Goal: Task Accomplishment & Management: Use online tool/utility

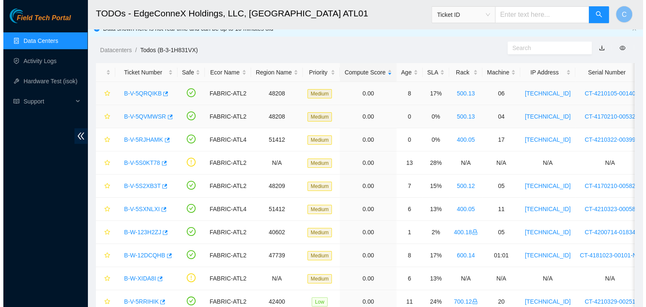
scroll to position [8, 0]
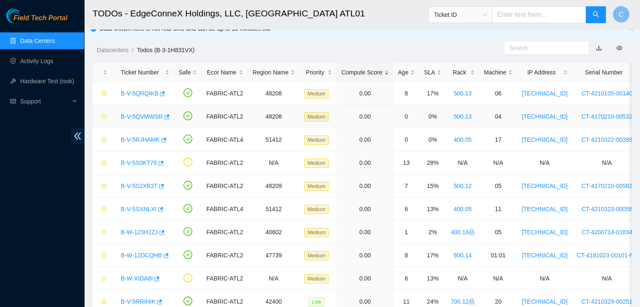
click at [139, 115] on link "B-V-5QVMWSR" at bounding box center [142, 116] width 42 height 7
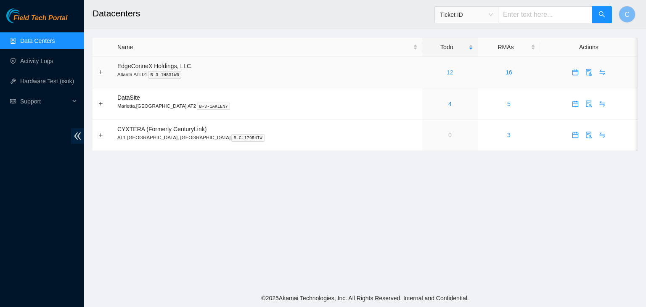
click at [447, 72] on link "12" at bounding box center [450, 72] width 7 height 7
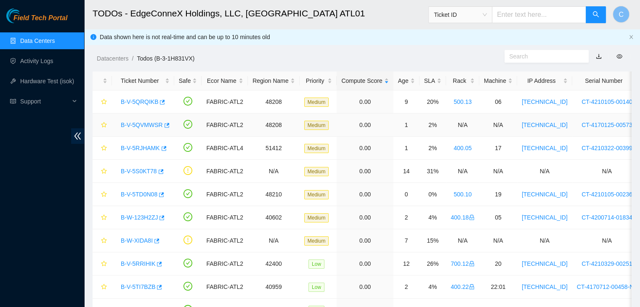
click at [138, 122] on link "B-V-5QVMWSR" at bounding box center [142, 125] width 42 height 7
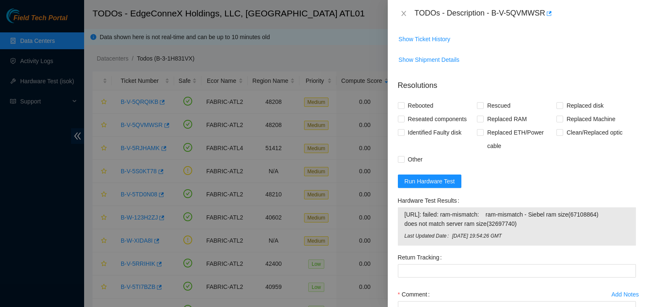
scroll to position [649, 0]
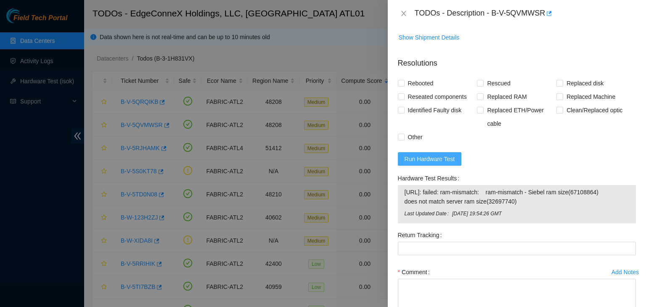
click at [434, 161] on span "Run Hardware Test" at bounding box center [430, 158] width 50 height 9
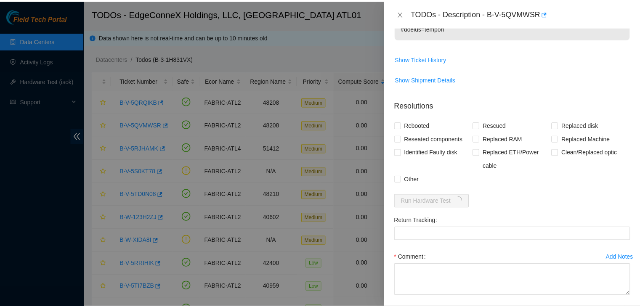
scroll to position [644, 0]
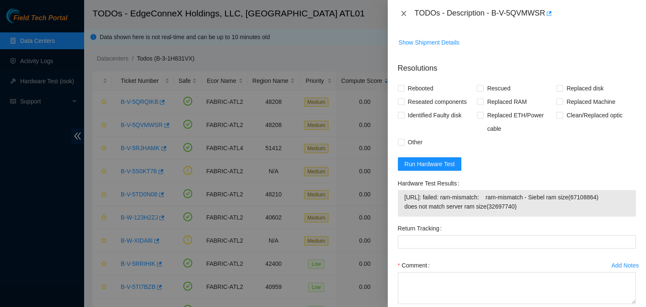
click at [404, 12] on icon "close" at bounding box center [403, 13] width 7 height 7
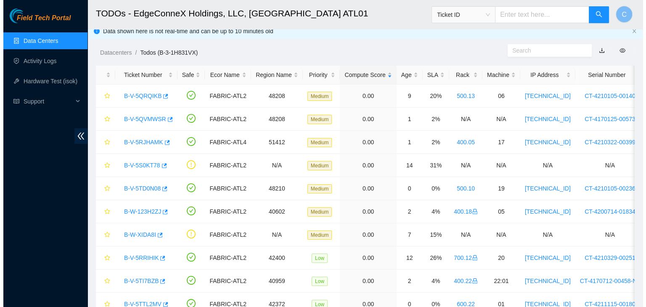
scroll to position [8, 0]
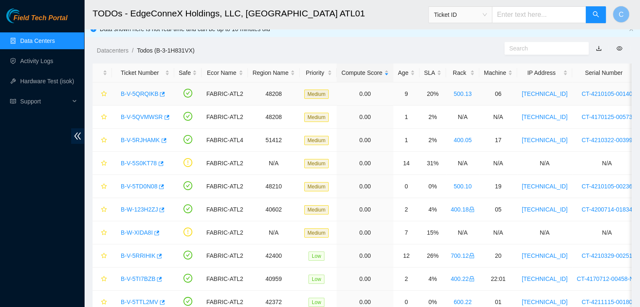
click at [138, 93] on link "B-V-5QRQIKB" at bounding box center [139, 93] width 37 height 7
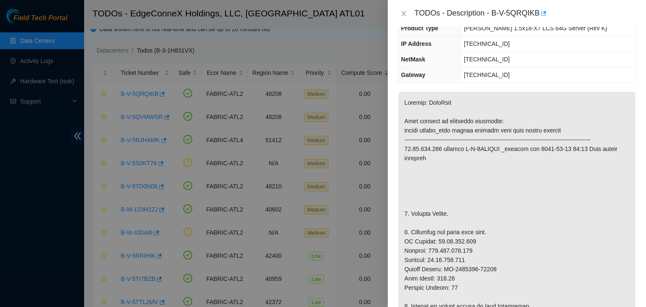
scroll to position [0, 0]
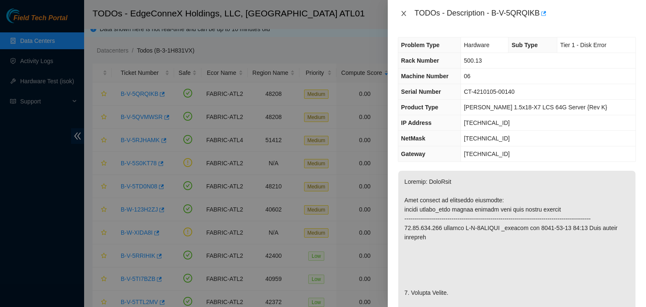
click at [404, 11] on icon "close" at bounding box center [403, 13] width 7 height 7
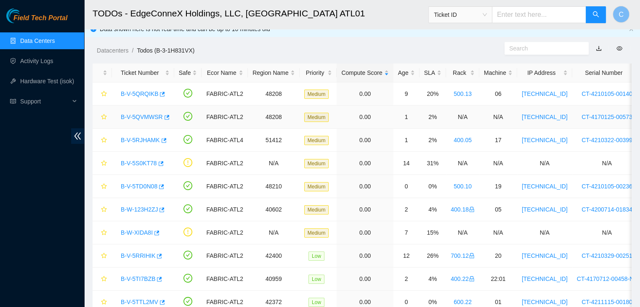
click at [135, 117] on link "B-V-5QVMWSR" at bounding box center [142, 117] width 42 height 7
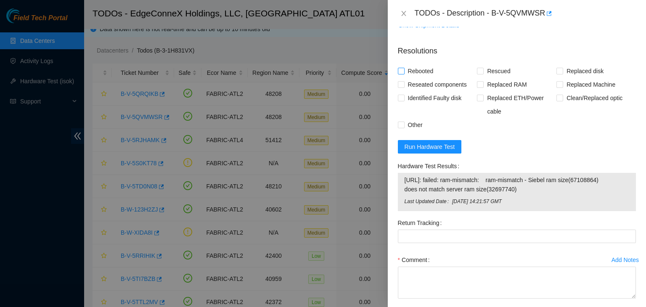
scroll to position [664, 0]
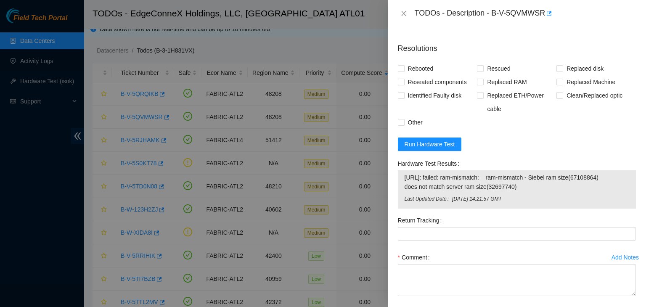
click at [412, 150] on form "Resolutions Rebooted Rescued Replaced disk Reseated components Replaced RAM Rep…" at bounding box center [517, 185] width 238 height 299
click at [411, 146] on span "Run Hardware Test" at bounding box center [430, 144] width 50 height 9
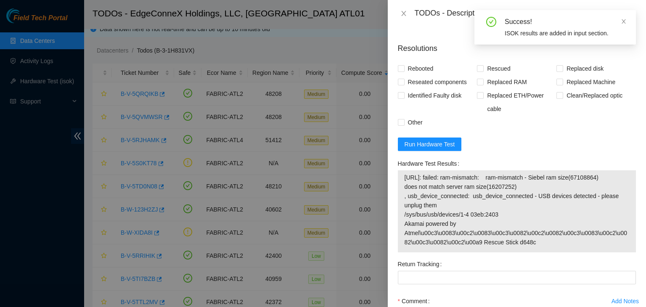
scroll to position [665, 0]
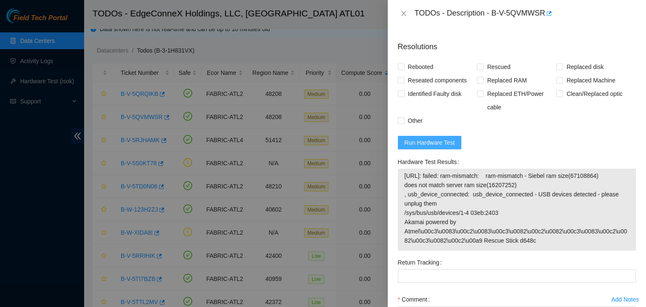
click at [437, 136] on button "Run Hardware Test" at bounding box center [430, 142] width 64 height 13
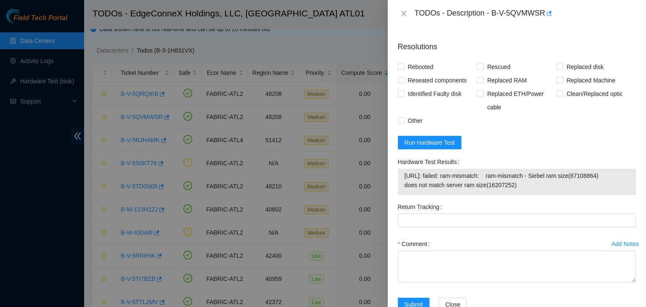
drag, startPoint x: 404, startPoint y: 176, endPoint x: 516, endPoint y: 187, distance: 113.3
click at [516, 187] on td "23.46.177.162: failed: ram-mismatch: ram-mismatch - Siebel ram size(67108864) d…" at bounding box center [516, 182] width 225 height 22
copy span "23.46.177.162: failed: ram-mismatch: ram-mismatch - Siebel ram size(67108864) d…"
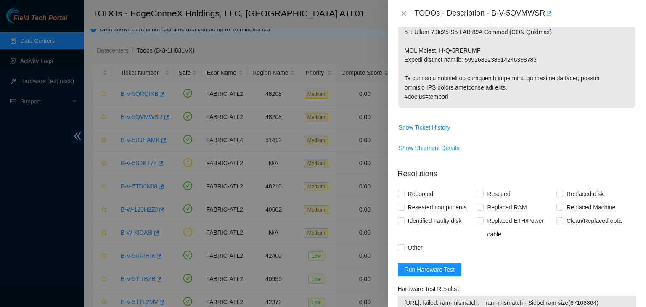
scroll to position [545, 0]
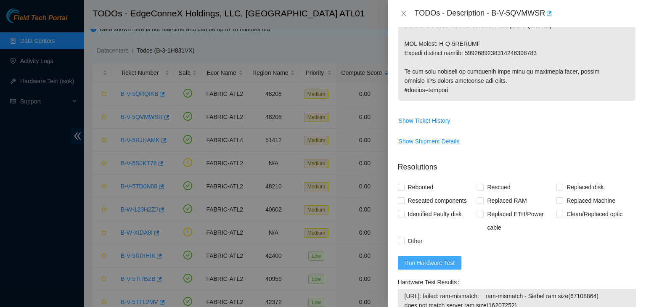
click at [438, 260] on span "Run Hardware Test" at bounding box center [430, 262] width 50 height 9
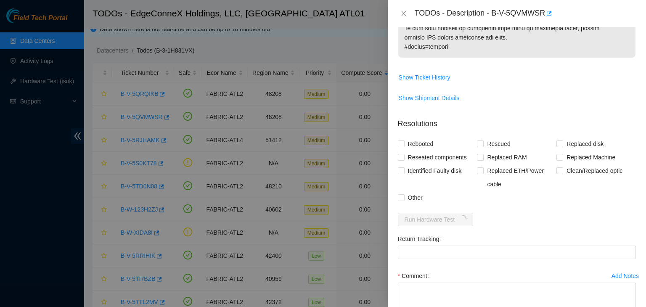
scroll to position [595, 0]
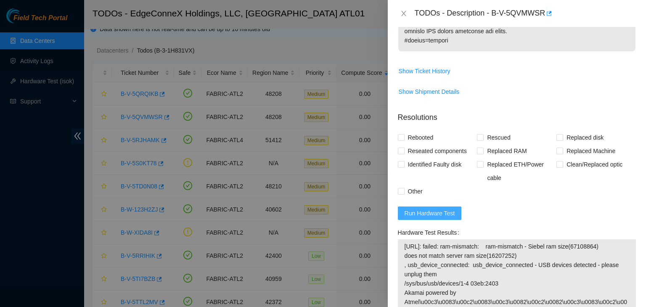
click at [422, 210] on span "Run Hardware Test" at bounding box center [430, 213] width 50 height 9
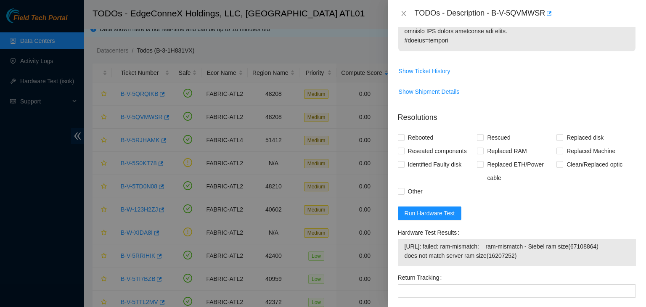
drag, startPoint x: 403, startPoint y: 241, endPoint x: 522, endPoint y: 265, distance: 121.3
click at [522, 265] on div "23.46.177.162: failed: ram-mismatch: ram-mismatch - Siebel ram size(67108864) d…" at bounding box center [517, 252] width 238 height 26
